Goal: Communication & Community: Ask a question

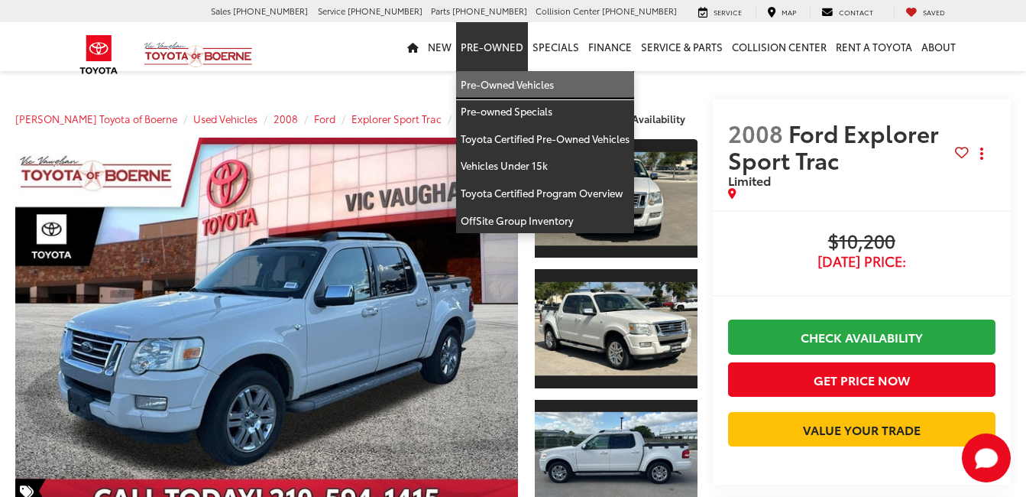
click at [511, 83] on link "Pre-Owned Vehicles" at bounding box center [545, 85] width 178 height 28
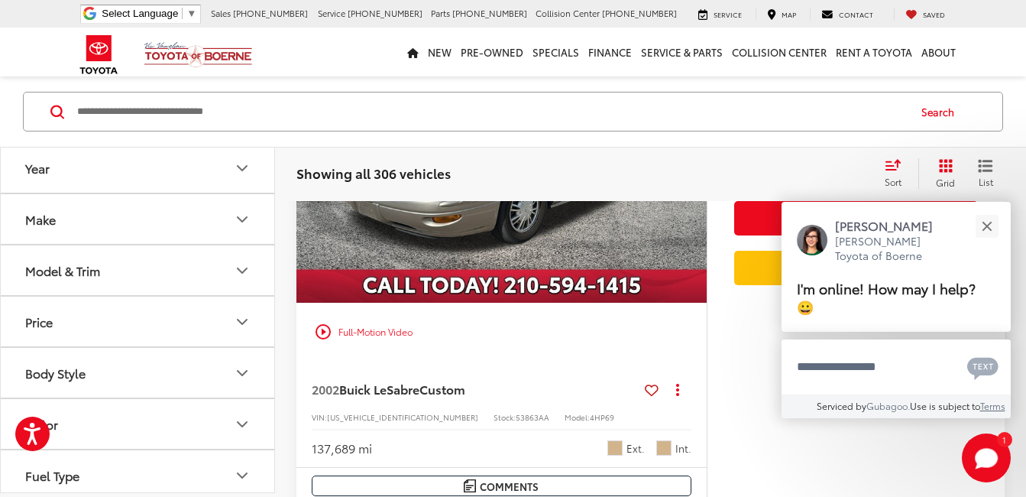
scroll to position [2497, 0]
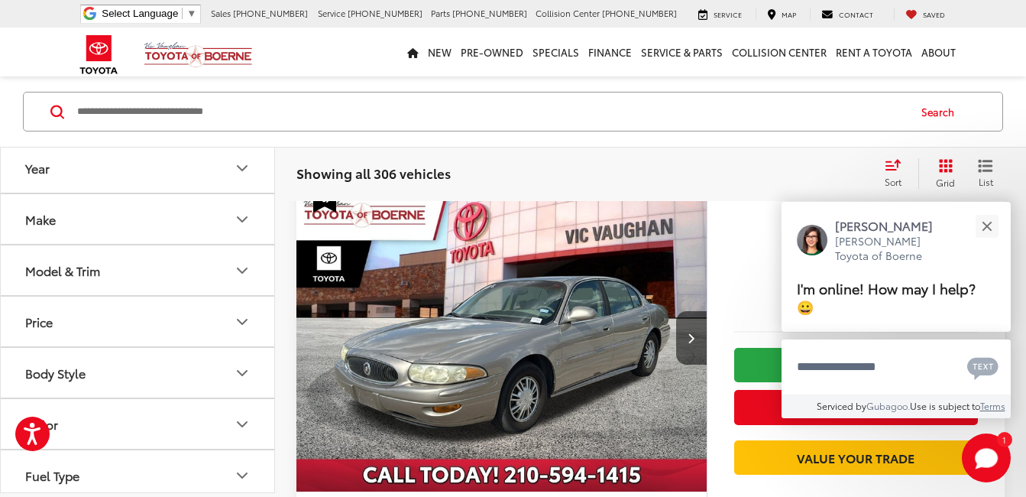
click at [500, 322] on img "2002 Buick LeSabre Custom 0" at bounding box center [502, 337] width 413 height 309
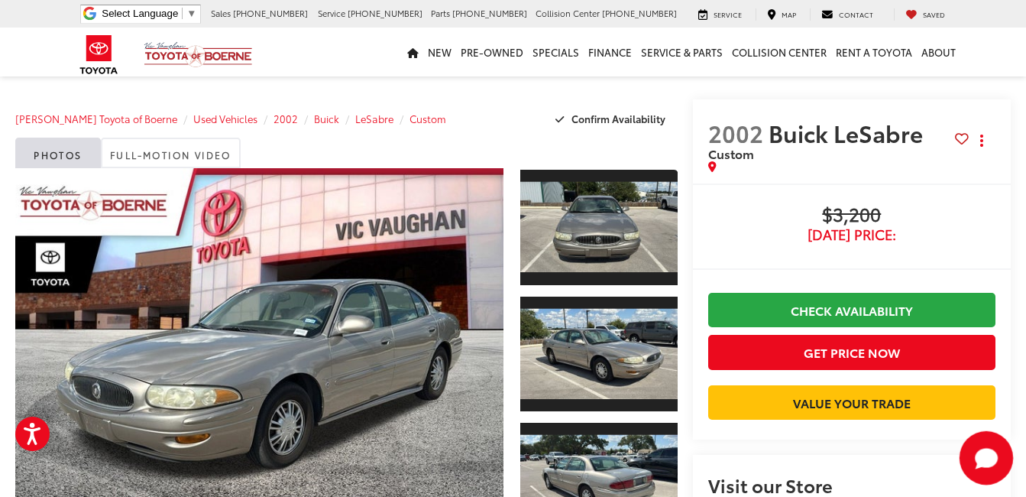
click at [985, 447] on icon "Start Chat" at bounding box center [986, 457] width 49 height 49
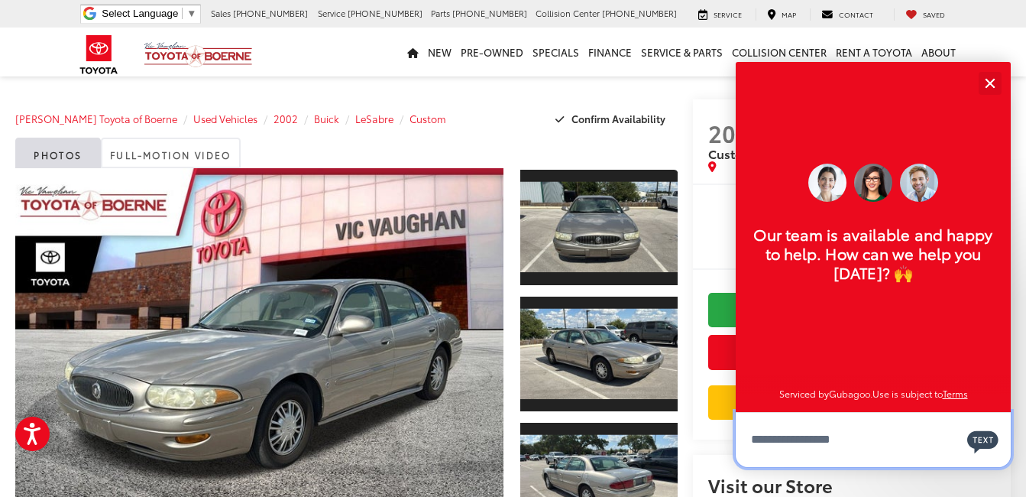
scroll to position [18, 0]
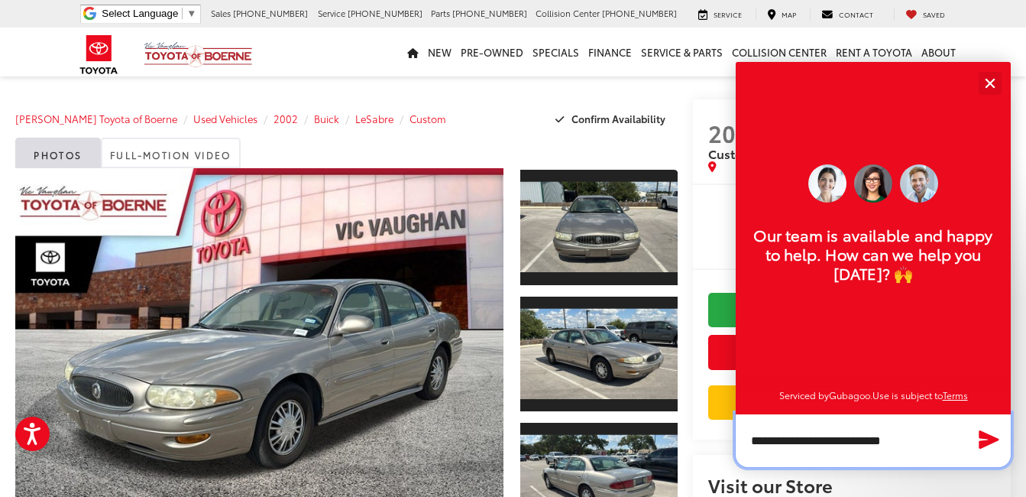
type textarea "**********"
click at [986, 436] on icon "Send Message" at bounding box center [989, 439] width 20 height 18
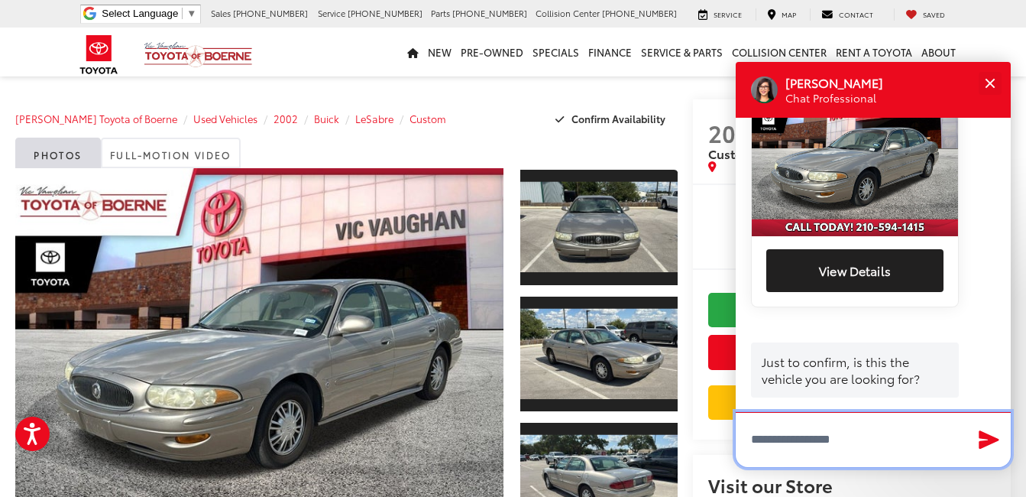
scroll to position [407, 0]
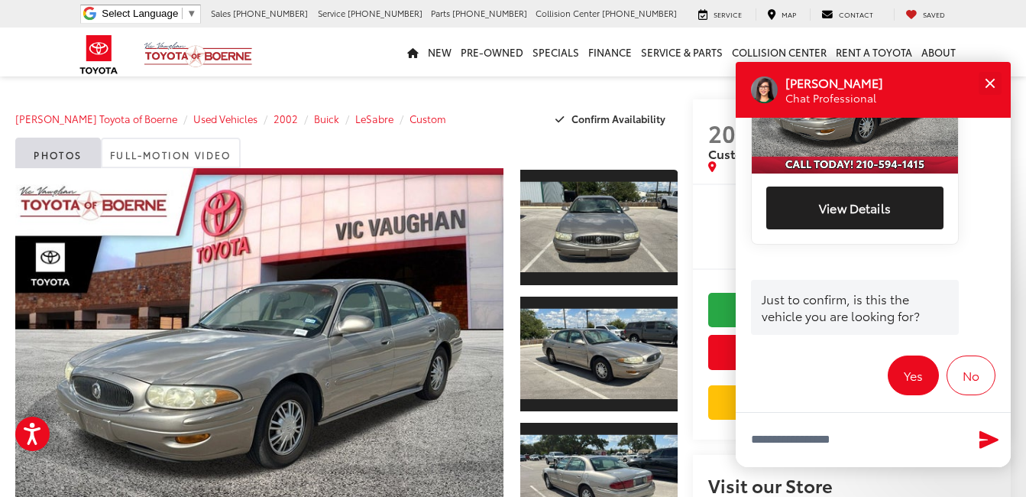
click at [895, 355] on button "Yes" at bounding box center [913, 375] width 51 height 40
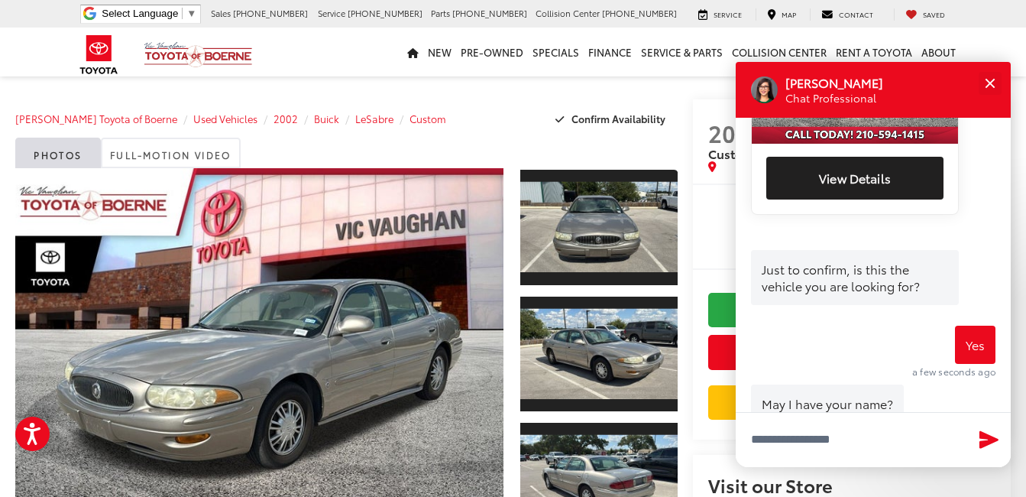
scroll to position [462, 0]
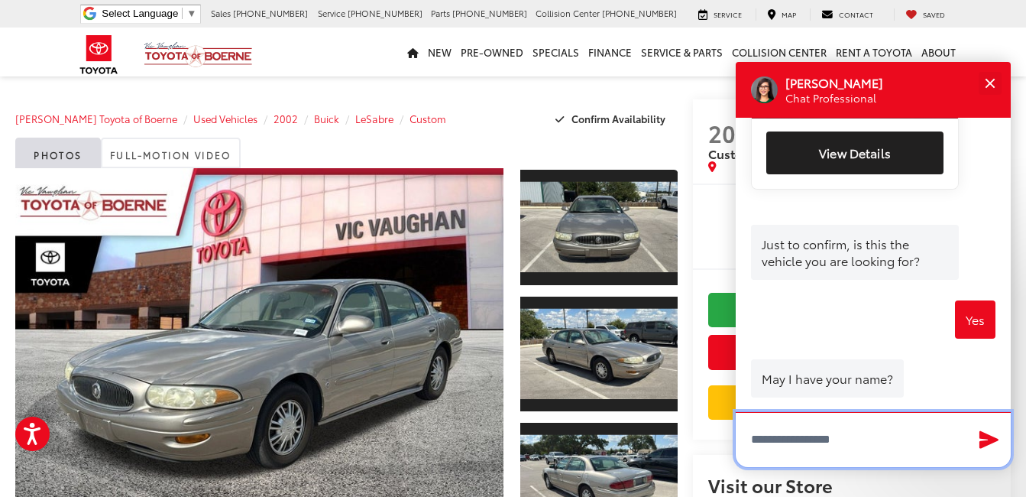
click at [866, 442] on input "Type your message" at bounding box center [873, 439] width 275 height 55
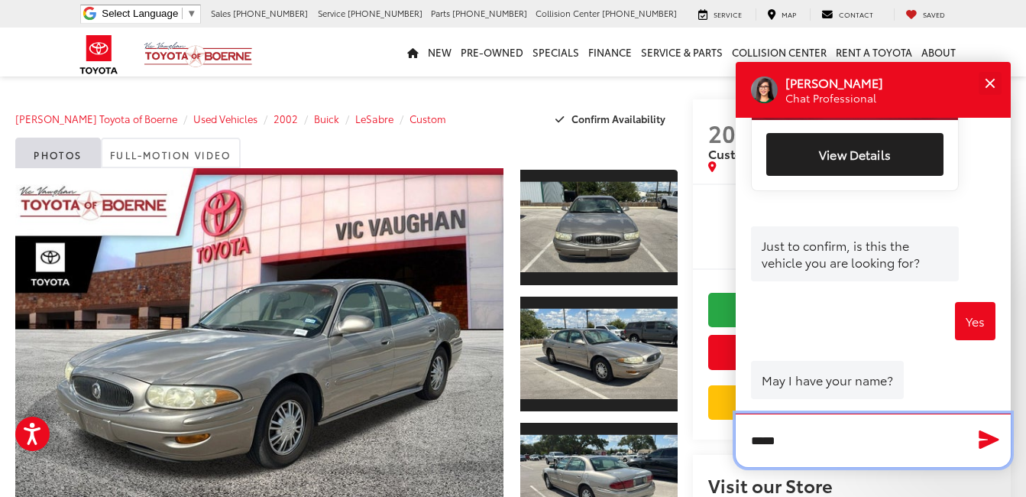
type input "*****"
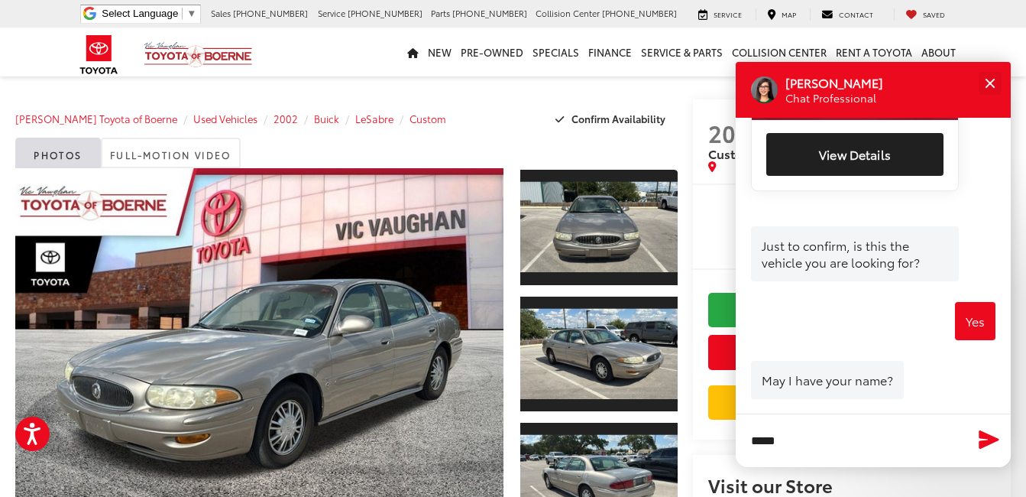
click at [985, 437] on icon "Send Message" at bounding box center [989, 439] width 20 height 18
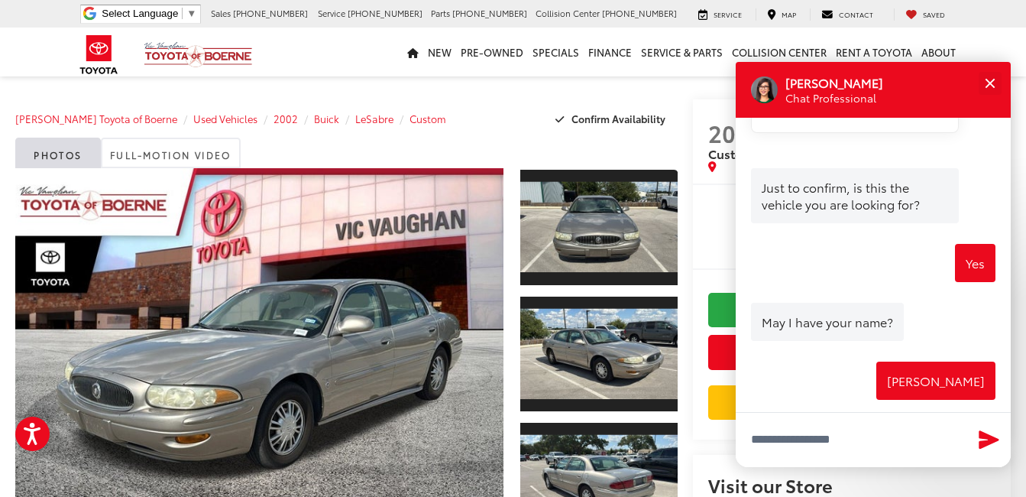
scroll to position [597, 0]
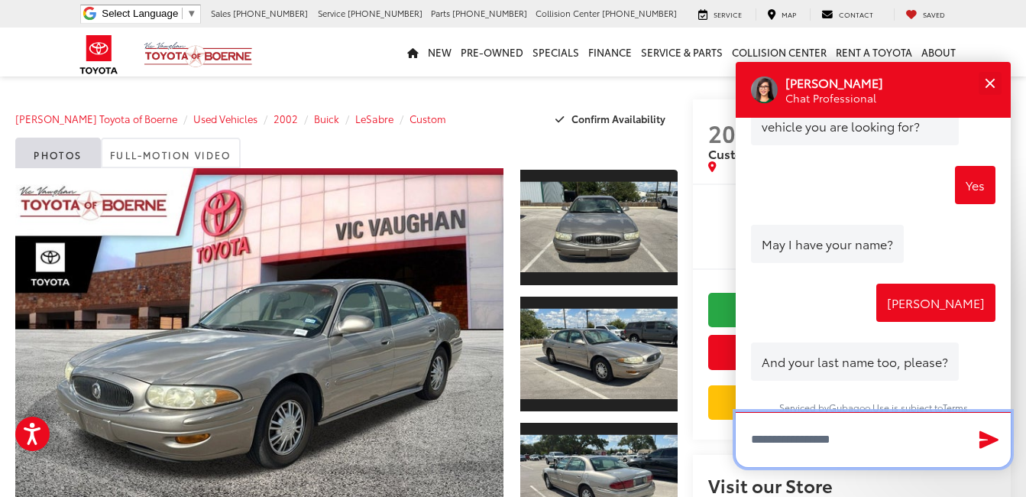
click at [807, 442] on input "Type your message" at bounding box center [873, 439] width 275 height 55
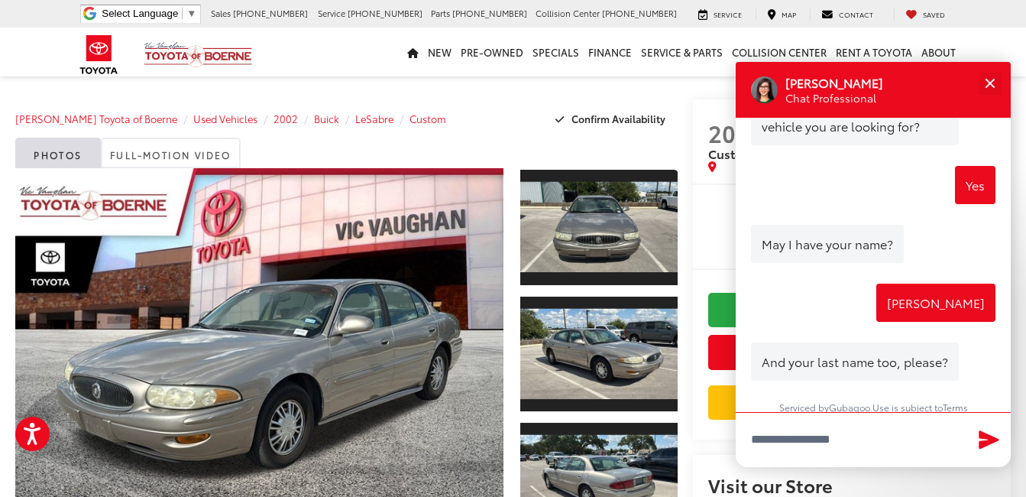
click at [988, 435] on icon "Send Message" at bounding box center [989, 439] width 20 height 18
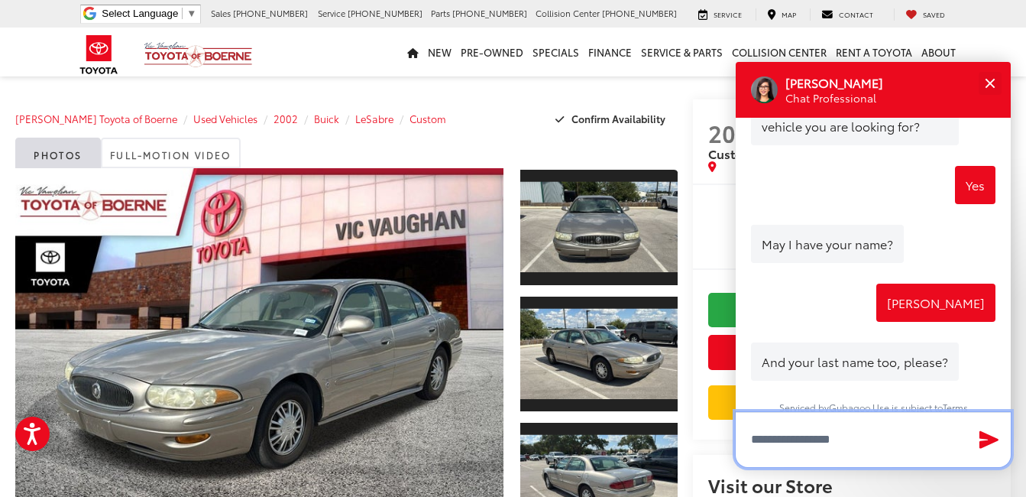
click at [814, 445] on input "Type your message" at bounding box center [873, 439] width 275 height 55
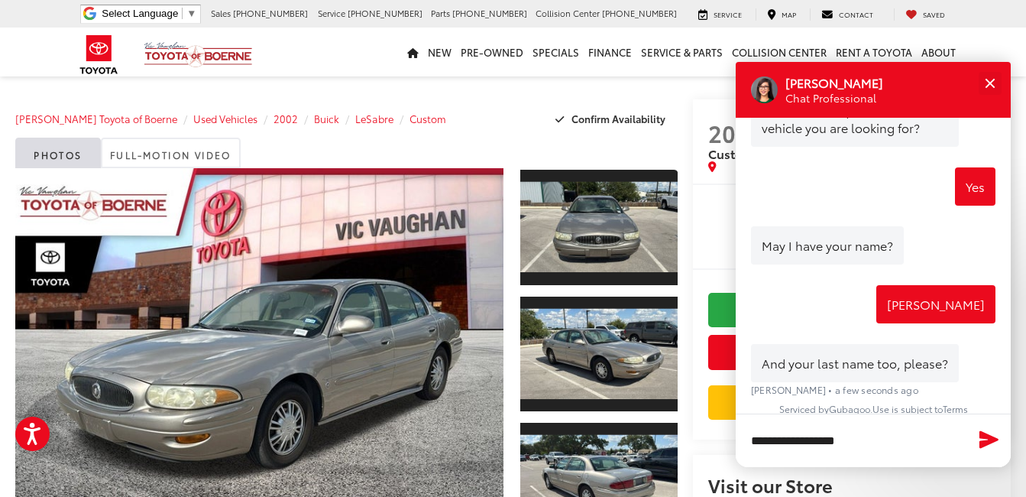
type input "**********"
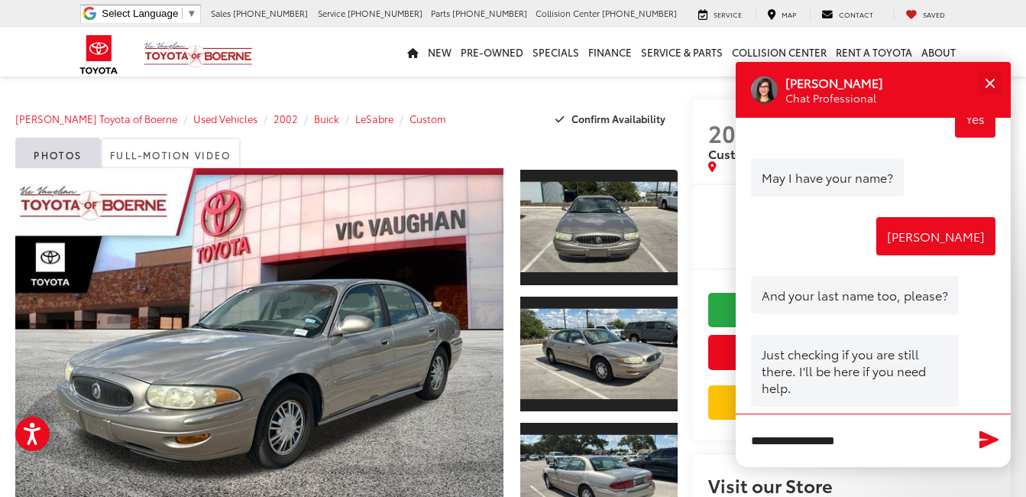
scroll to position [688, 0]
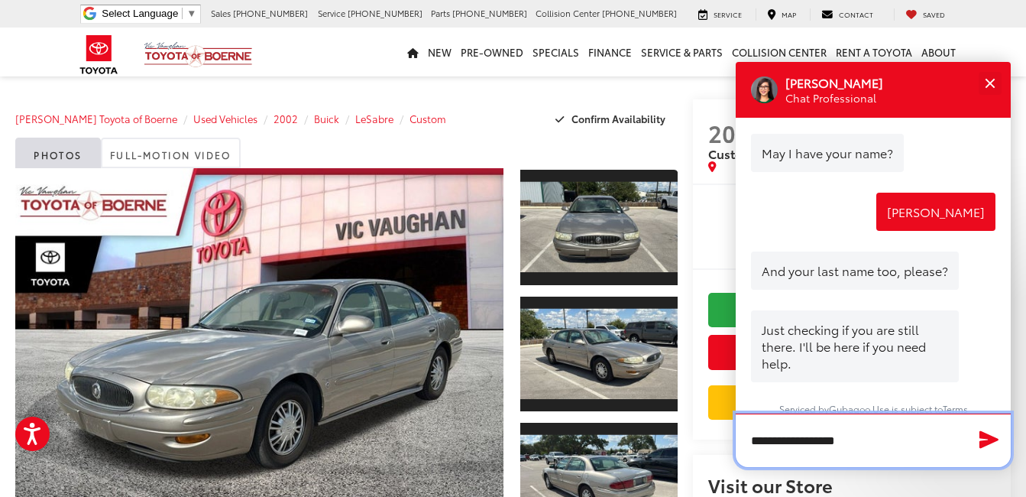
click at [864, 441] on textarea "**********" at bounding box center [873, 439] width 275 height 53
type textarea "**********"
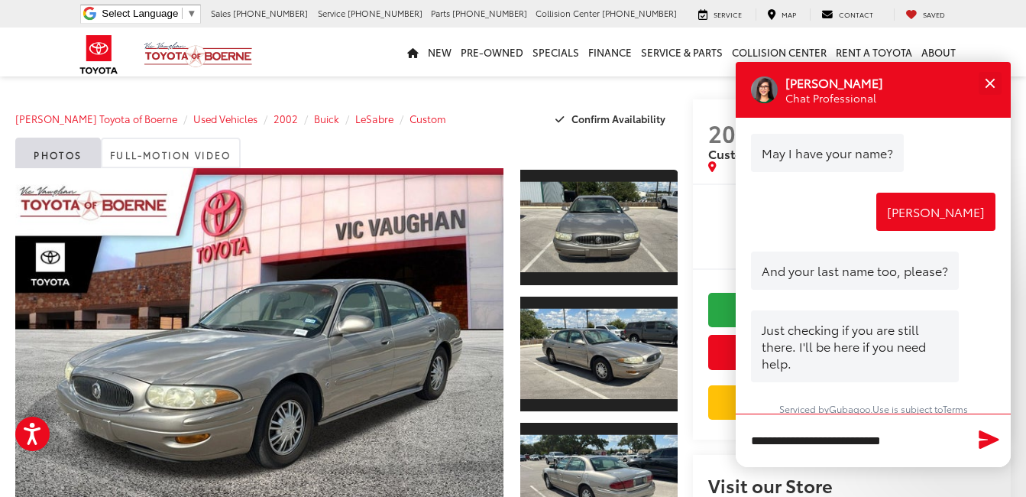
click at [984, 435] on icon "Send Message" at bounding box center [989, 439] width 20 height 18
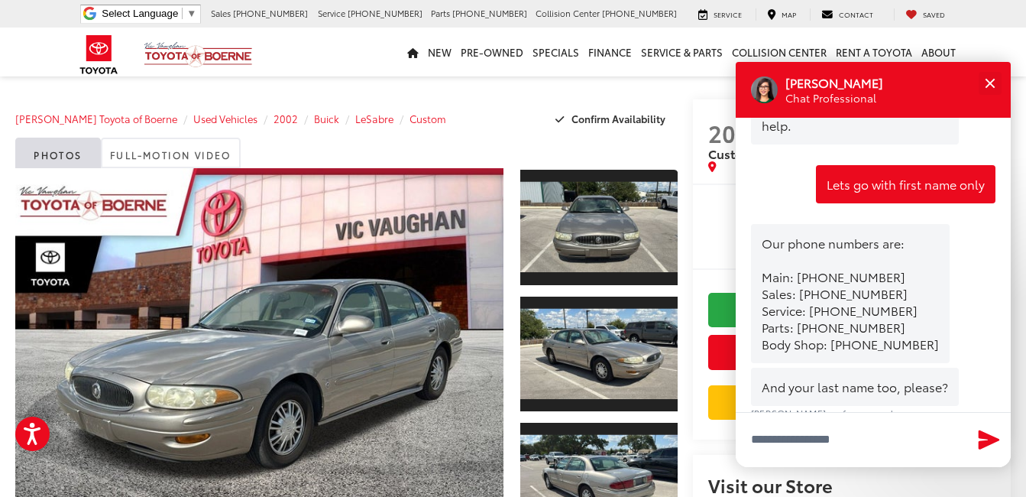
scroll to position [967, 0]
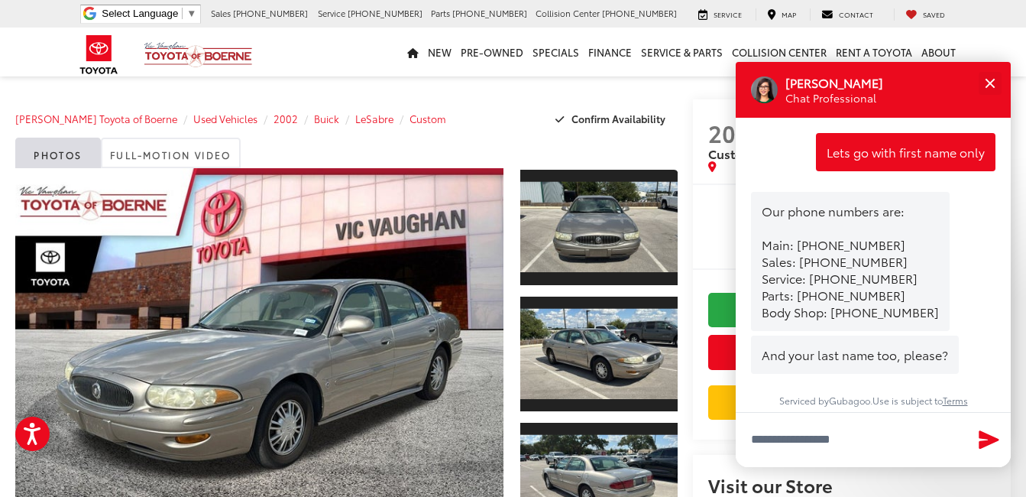
click at [991, 434] on icon "Send Message" at bounding box center [989, 439] width 24 height 22
click at [982, 435] on icon "Send Message" at bounding box center [989, 439] width 20 height 18
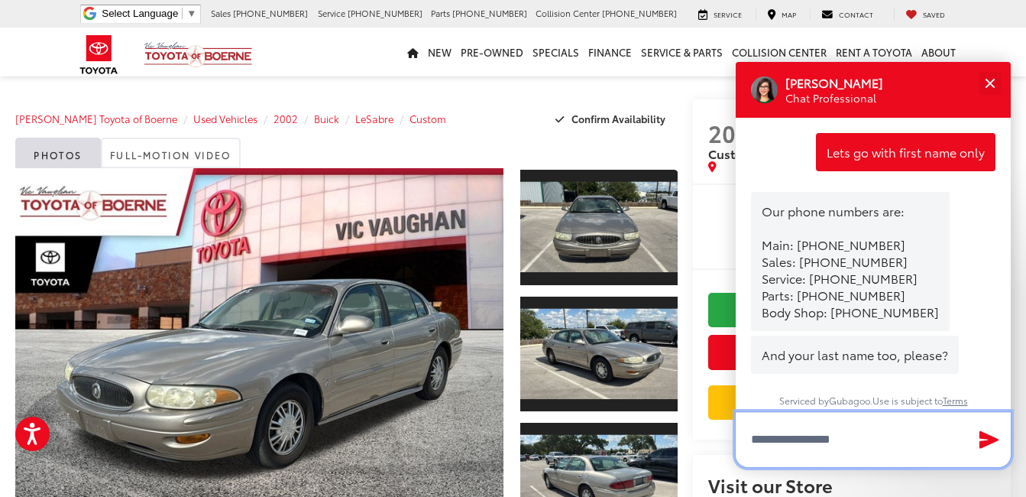
click at [846, 435] on textarea "Type your message" at bounding box center [873, 439] width 275 height 55
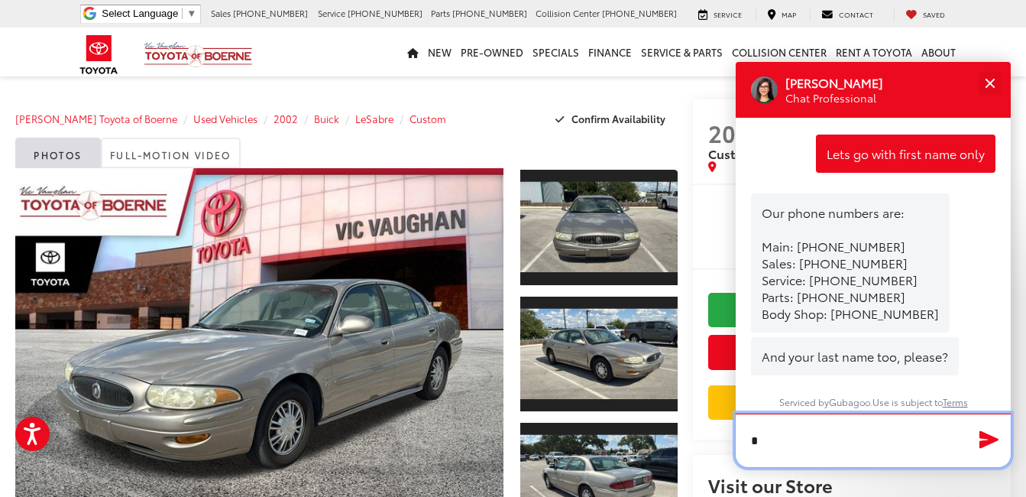
scroll to position [966, 0]
type textarea "**********"
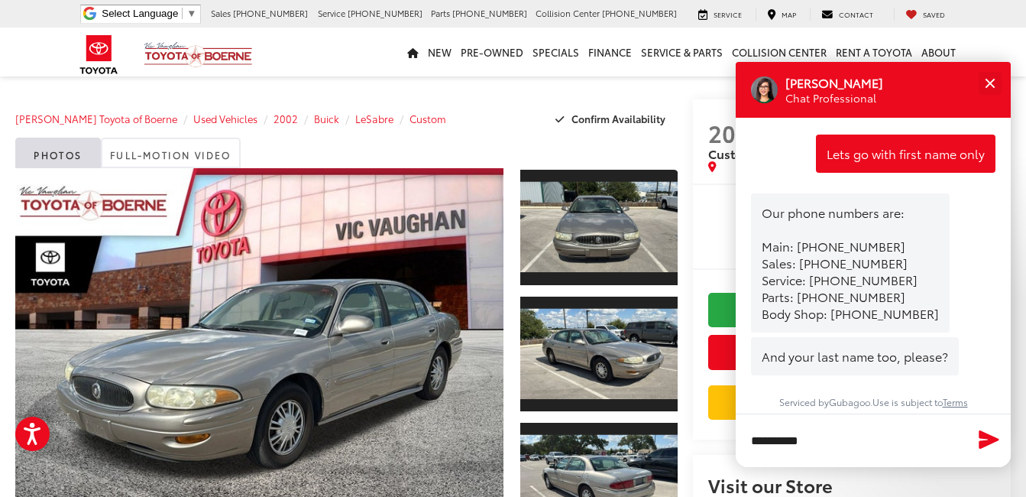
click at [986, 432] on icon "Send Message" at bounding box center [989, 439] width 24 height 22
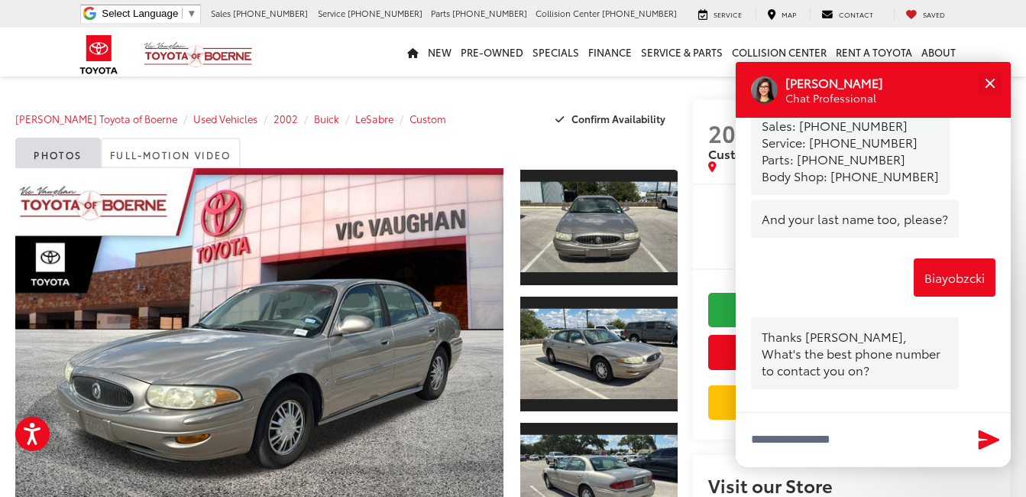
scroll to position [1118, 0]
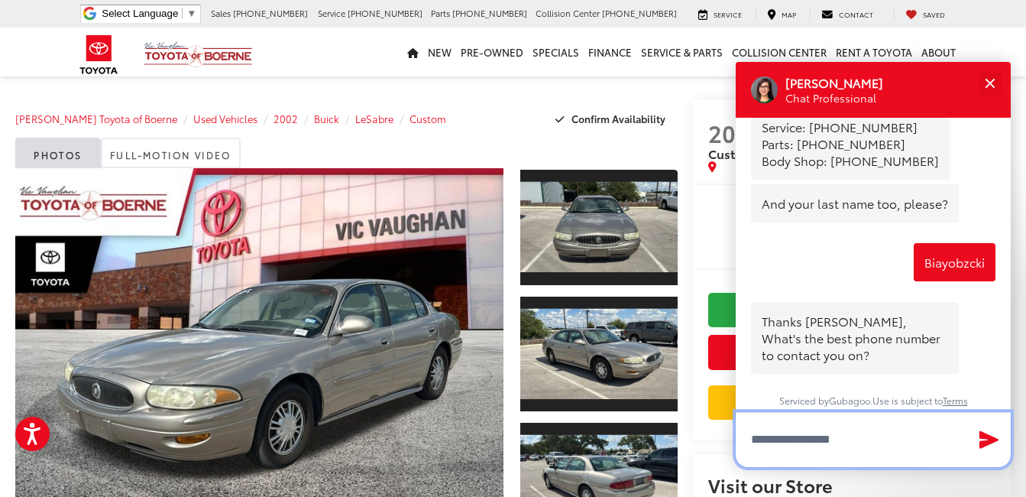
click at [874, 442] on input "Type your message" at bounding box center [873, 439] width 275 height 55
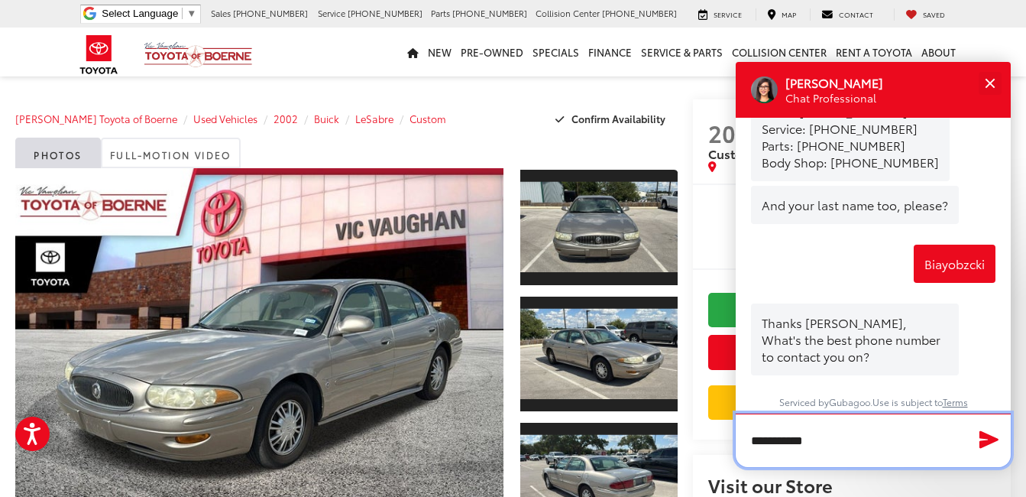
type input "**********"
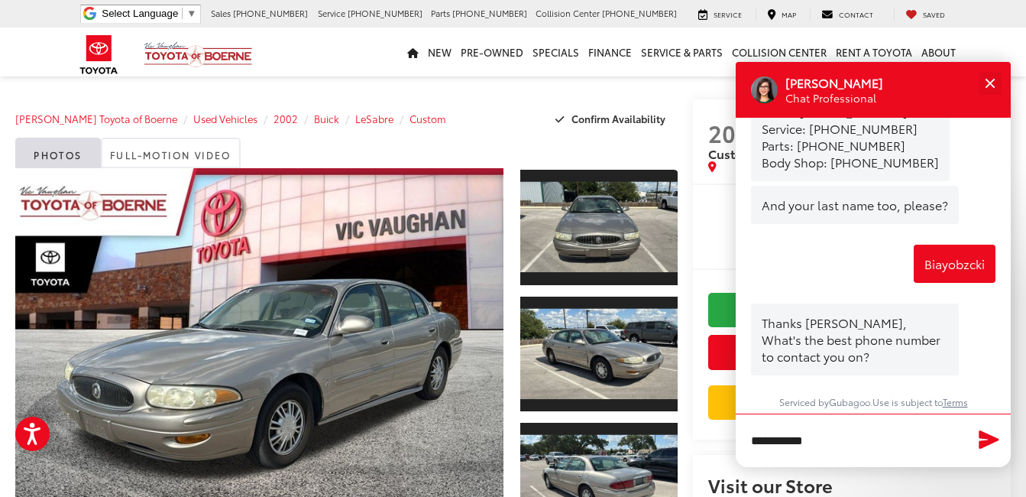
click at [987, 439] on icon "Send Message" at bounding box center [989, 439] width 20 height 18
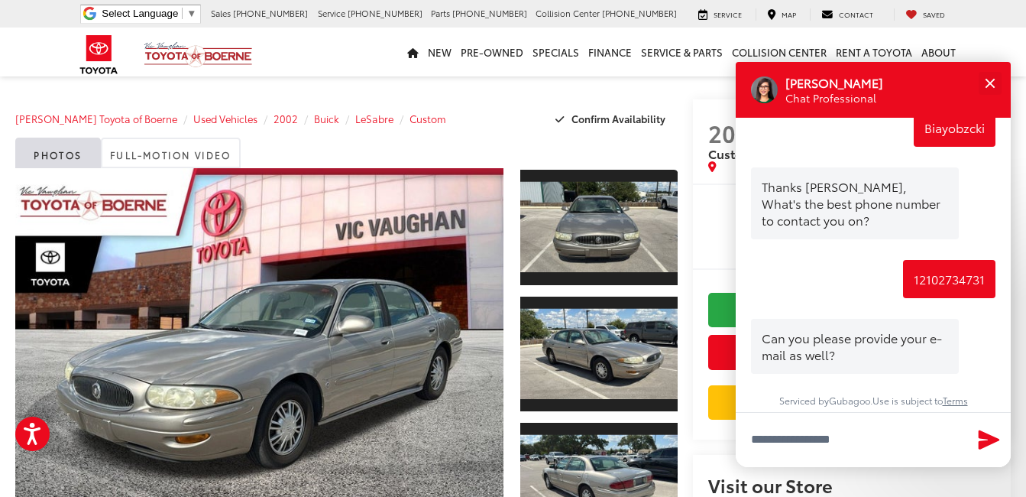
scroll to position [1253, 0]
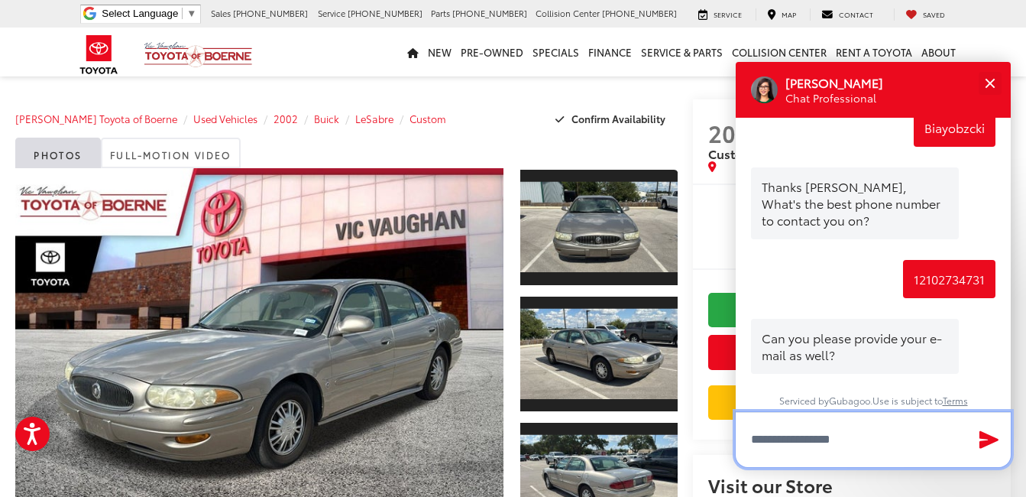
click at [881, 440] on input "Type your message" at bounding box center [873, 439] width 275 height 55
type input "**********"
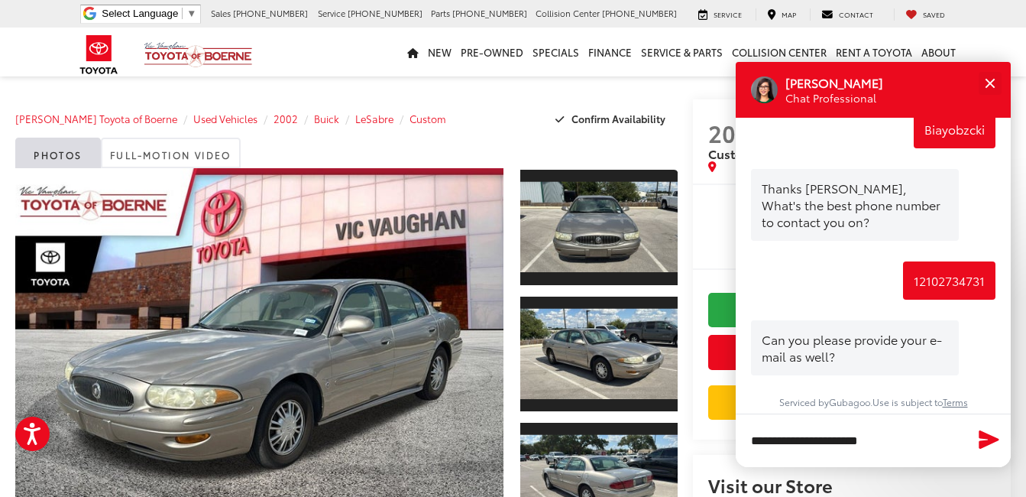
click at [987, 434] on icon "Send Message" at bounding box center [989, 439] width 20 height 18
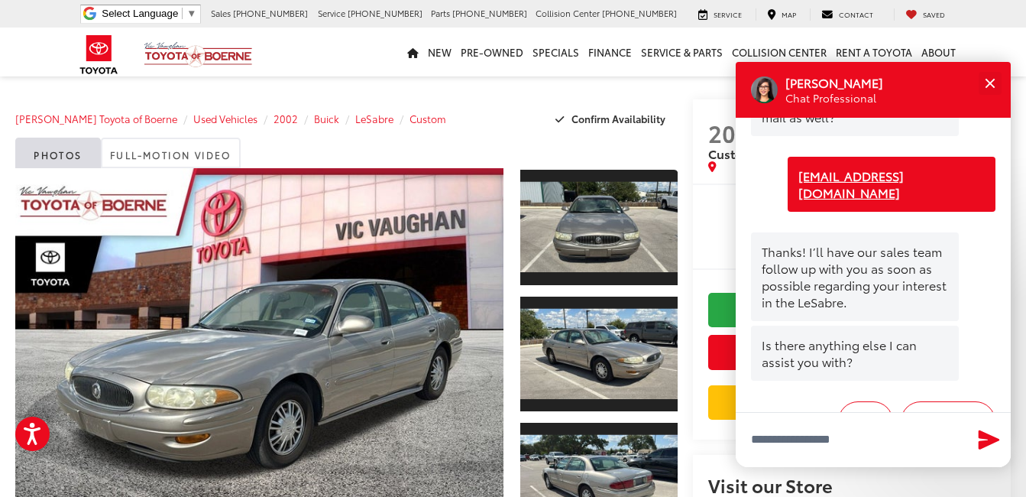
scroll to position [1543, 0]
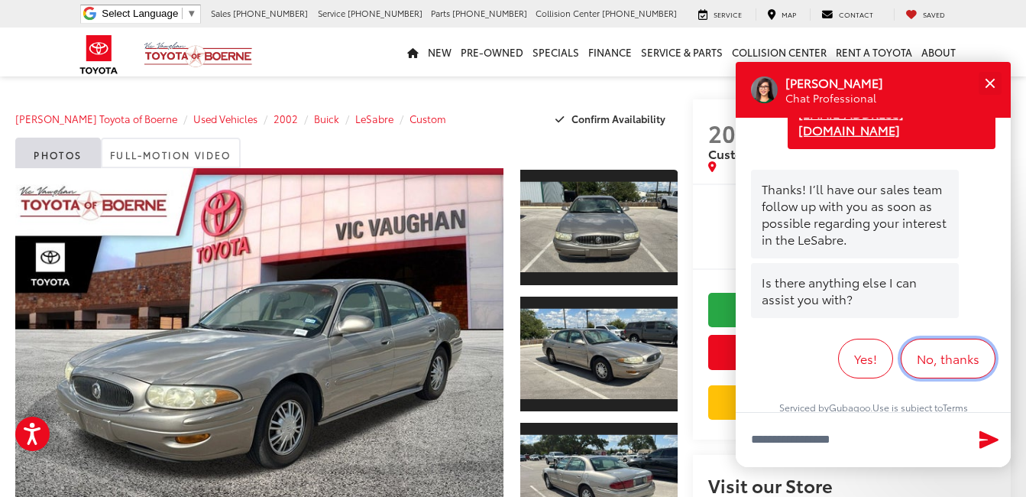
drag, startPoint x: 952, startPoint y: 348, endPoint x: 984, endPoint y: 371, distance: 39.0
click at [953, 348] on button "No, thanks" at bounding box center [948, 358] width 95 height 40
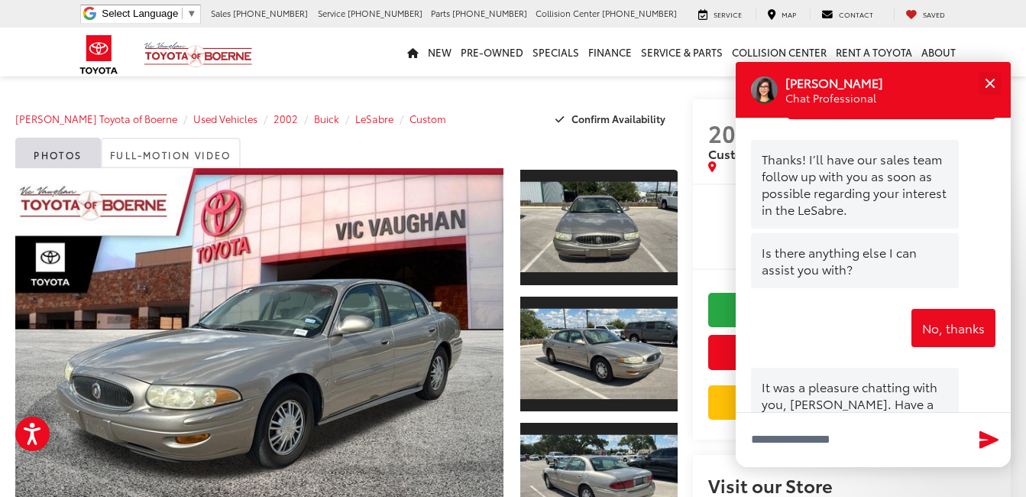
scroll to position [1615, 0]
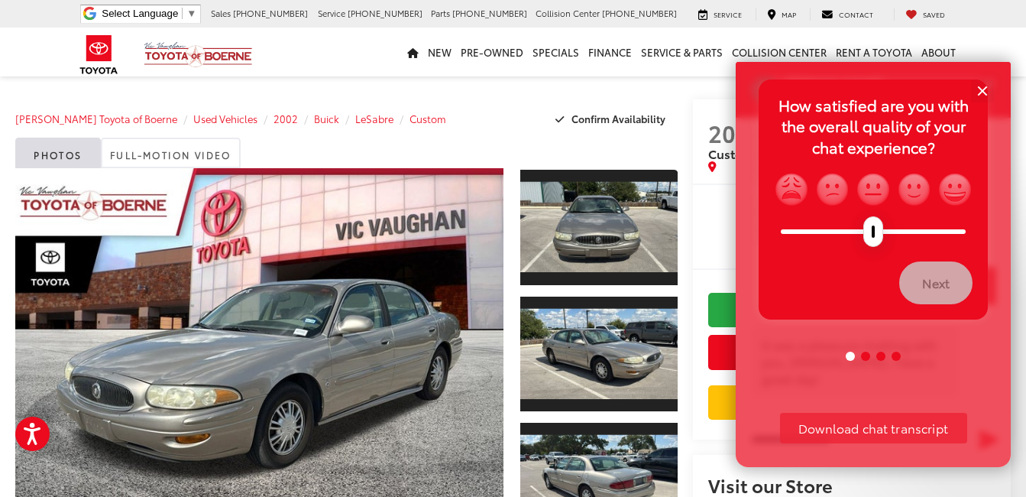
click at [958, 230] on div at bounding box center [873, 231] width 185 height 5
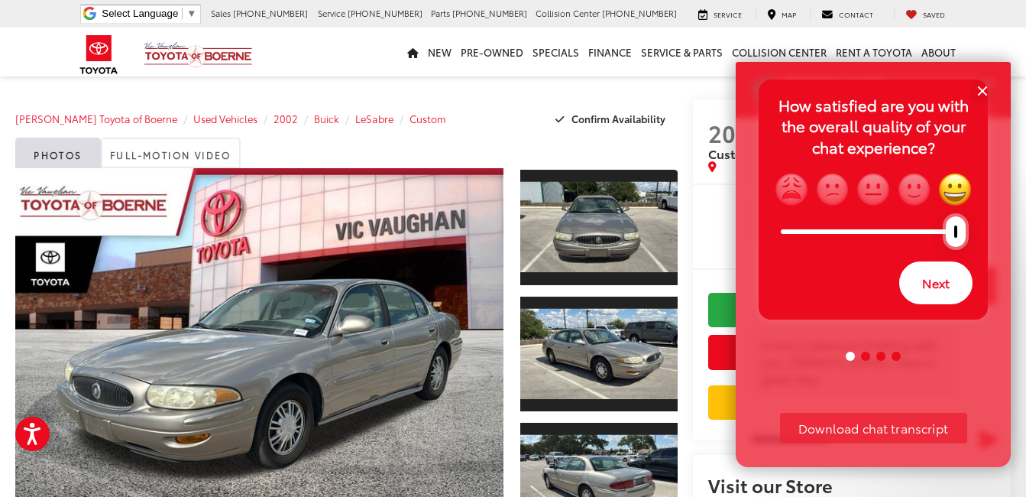
drag, startPoint x: 874, startPoint y: 237, endPoint x: 999, endPoint y: 229, distance: 125.5
click at [999, 229] on div "How satisfied are you with the overall quality of your chat experience? * Next …" at bounding box center [873, 264] width 275 height 405
click at [933, 282] on button "Next" at bounding box center [935, 282] width 73 height 43
drag, startPoint x: 875, startPoint y: 235, endPoint x: 986, endPoint y: 231, distance: 111.6
click at [986, 231] on div "How satisfied are you with the speed of the responses? * Next" at bounding box center [873, 199] width 229 height 241
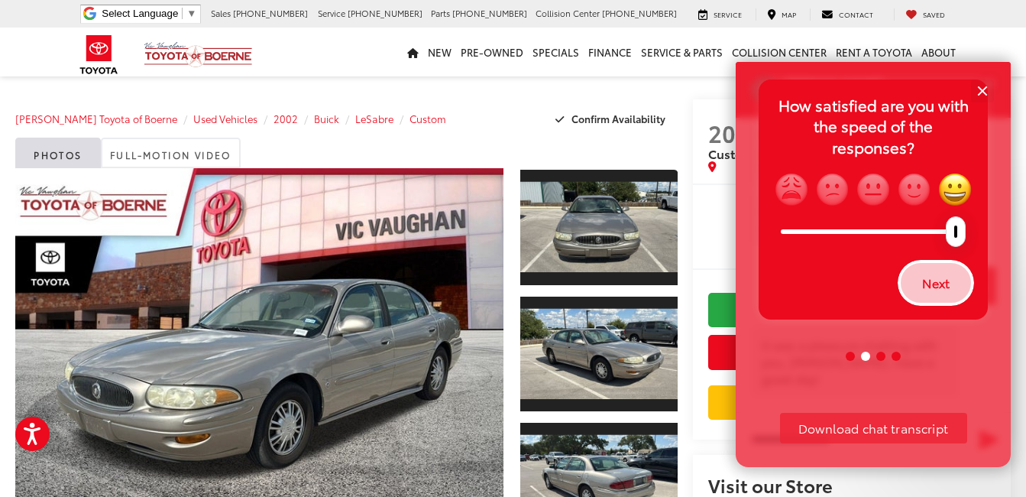
click at [937, 277] on button "Next" at bounding box center [935, 282] width 73 height 43
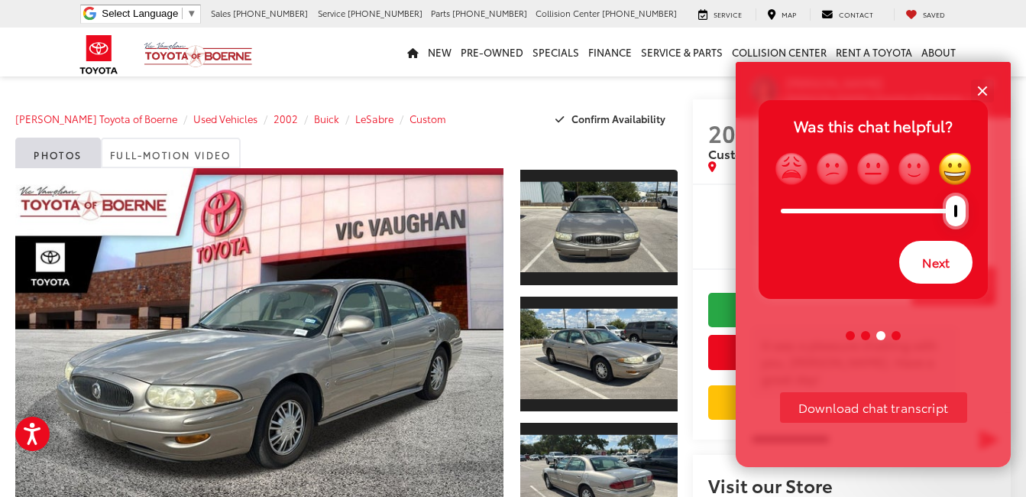
drag, startPoint x: 872, startPoint y: 220, endPoint x: 1002, endPoint y: 205, distance: 130.8
click at [1002, 205] on div "Was this chat helpful? * Next Download chat transcript" at bounding box center [873, 264] width 275 height 405
click at [931, 257] on button "Next" at bounding box center [935, 262] width 73 height 43
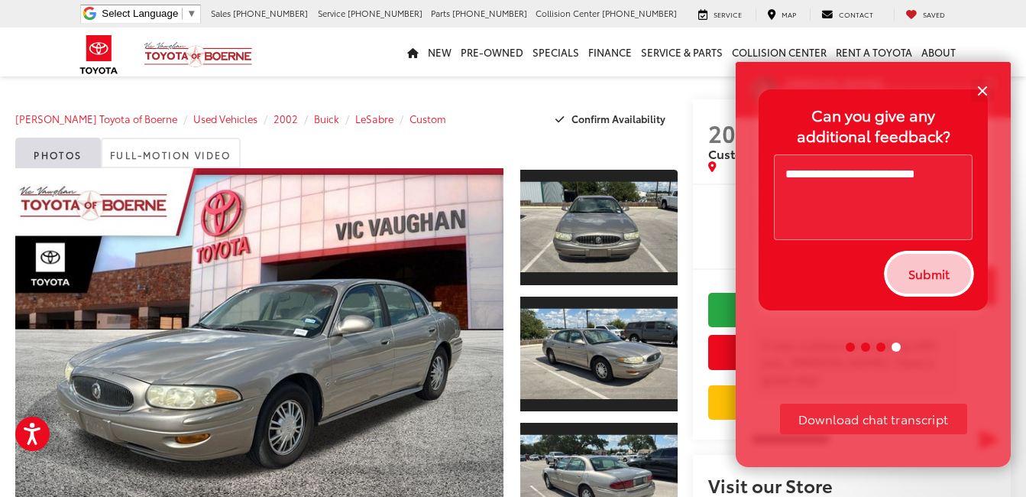
click at [928, 272] on button "Submit" at bounding box center [928, 273] width 87 height 43
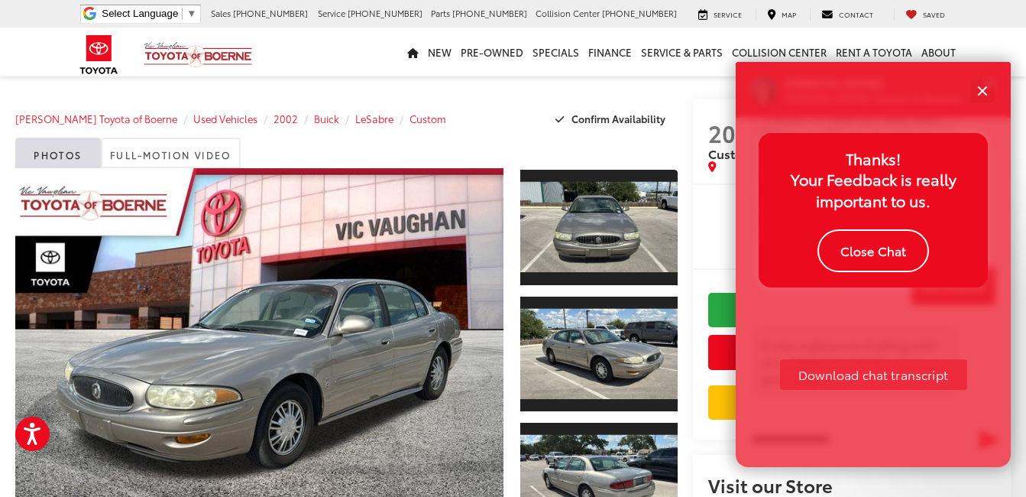
click at [872, 244] on button "Close Chat" at bounding box center [873, 250] width 112 height 43
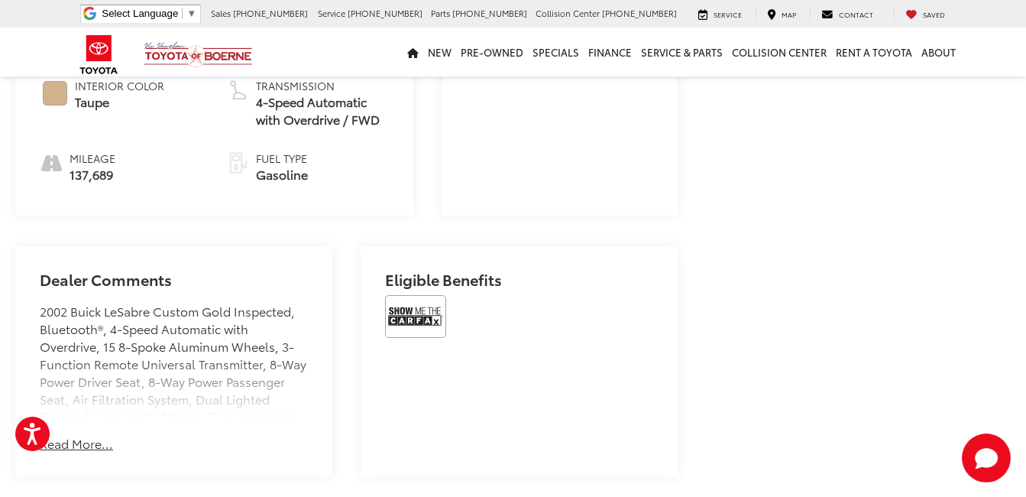
scroll to position [840, 0]
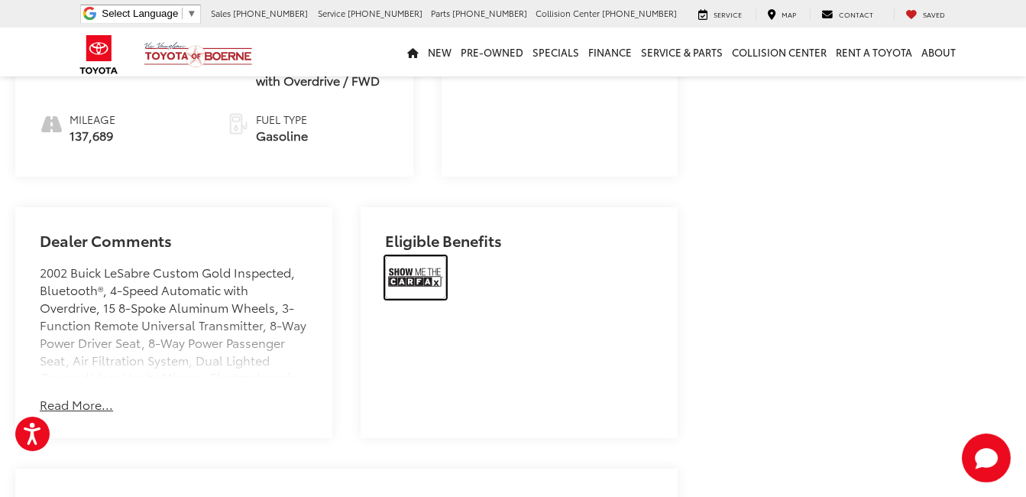
click at [396, 264] on img at bounding box center [415, 277] width 61 height 43
